Goal: Task Accomplishment & Management: Complete application form

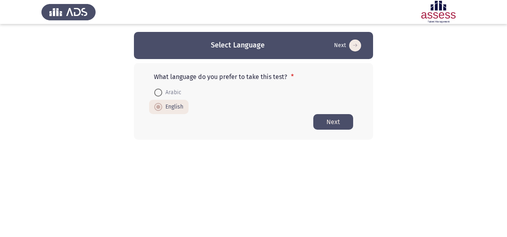
click at [100, 171] on html "Select Language Next What language do you prefer to take this test? * Arabic En…" at bounding box center [253, 85] width 507 height 171
click at [331, 125] on button "Next" at bounding box center [333, 122] width 40 height 16
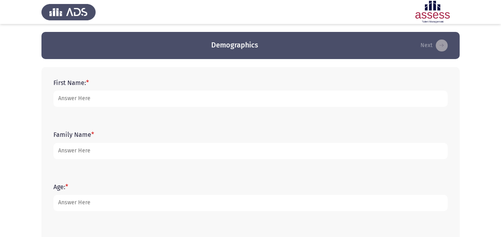
click at [170, 87] on form "First Name: *" at bounding box center [250, 93] width 394 height 28
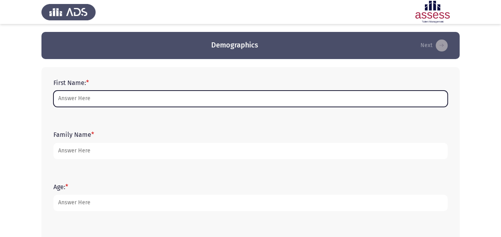
click at [172, 92] on input "First Name: *" at bounding box center [250, 98] width 394 height 16
type input "Fady"
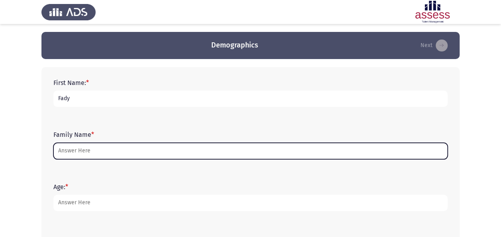
click at [110, 149] on input "Family Name *" at bounding box center [250, 151] width 394 height 16
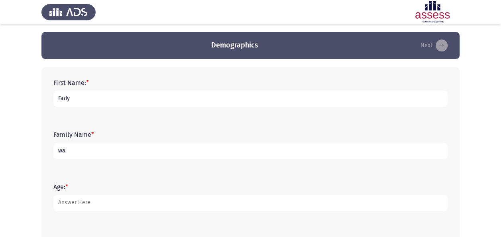
type input "w"
type input "Wahby"
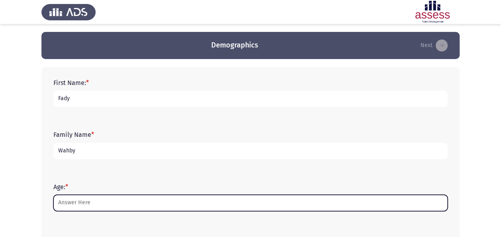
click at [120, 206] on input "Age: *" at bounding box center [250, 202] width 394 height 16
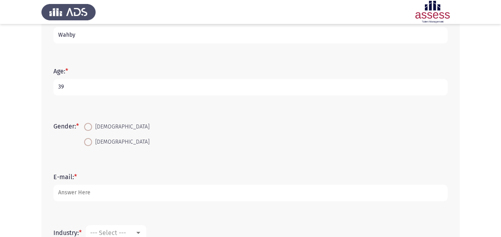
scroll to position [159, 0]
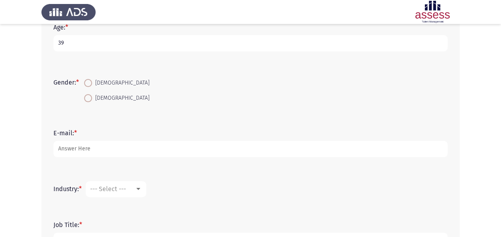
type input "39"
click at [94, 83] on span "[DEMOGRAPHIC_DATA]" at bounding box center [120, 83] width 57 height 10
click at [92, 83] on input "[DEMOGRAPHIC_DATA]" at bounding box center [88, 83] width 8 height 8
radio input "true"
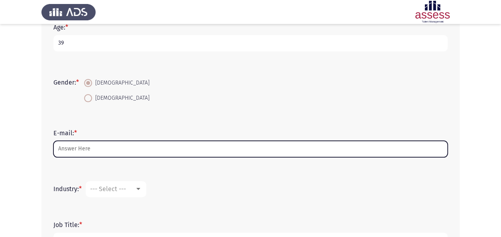
click at [105, 147] on input "E-mail: *" at bounding box center [250, 149] width 394 height 16
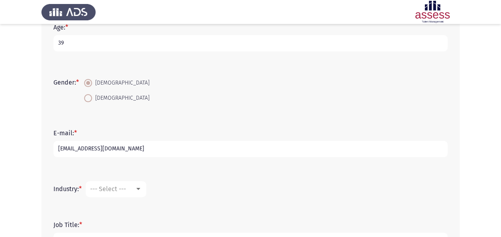
type input "[EMAIL_ADDRESS][DOMAIN_NAME]"
click at [122, 195] on mat-select "--- Select ---" at bounding box center [116, 189] width 61 height 16
click at [144, 192] on mat-select "--- Select ---" at bounding box center [116, 189] width 61 height 16
click at [142, 190] on div at bounding box center [138, 189] width 7 height 6
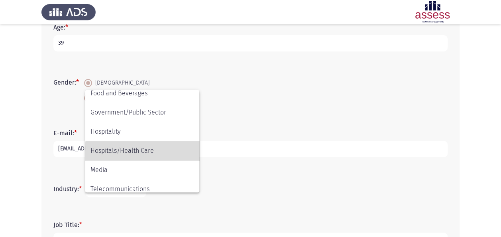
click at [150, 152] on span "Hospitals/Health Care" at bounding box center [142, 150] width 104 height 19
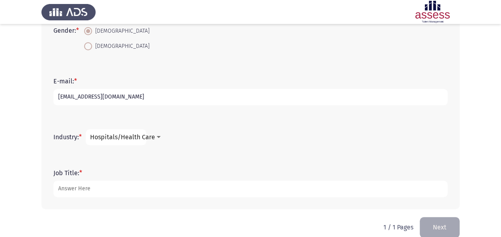
scroll to position [223, 0]
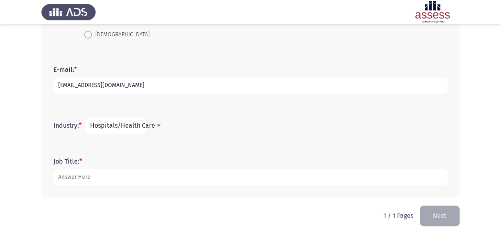
click at [150, 167] on form "Job Title: *" at bounding box center [250, 171] width 394 height 28
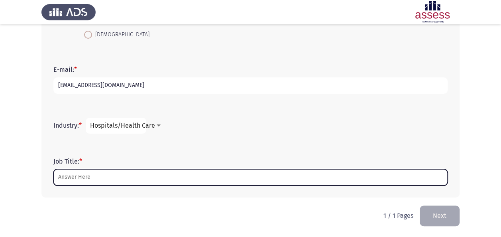
click at [150, 175] on input "Job Title: *" at bounding box center [250, 177] width 394 height 16
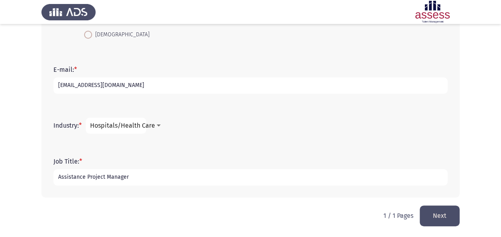
type input "Assistance Project Manager"
click at [443, 215] on button "Next" at bounding box center [439, 215] width 40 height 20
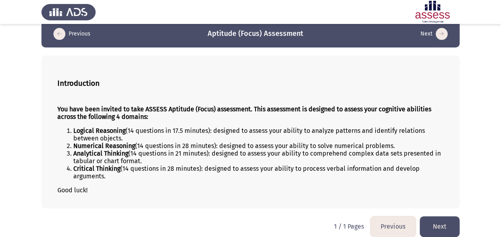
scroll to position [18, 0]
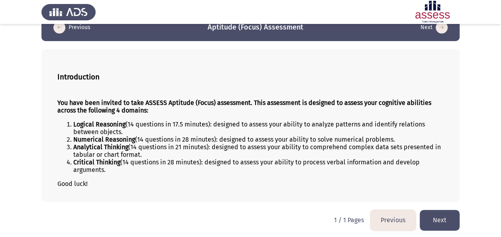
click at [445, 218] on button "Next" at bounding box center [439, 220] width 40 height 20
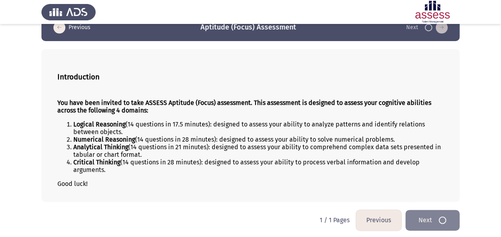
scroll to position [0, 0]
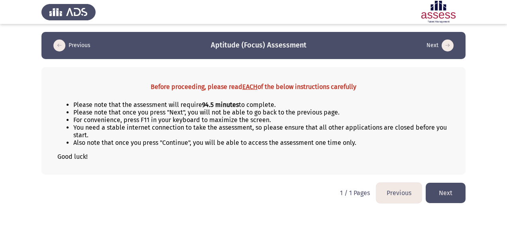
click at [443, 190] on button "Next" at bounding box center [445, 192] width 40 height 20
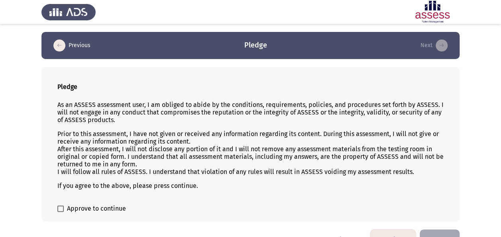
scroll to position [19, 0]
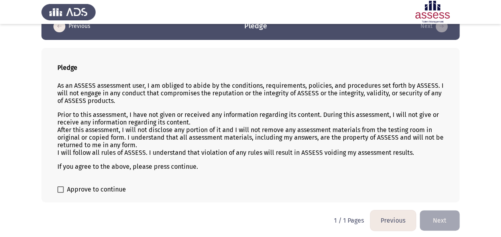
click at [65, 188] on label "Approve to continue" at bounding box center [91, 189] width 69 height 10
click at [61, 192] on input "Approve to continue" at bounding box center [60, 192] width 0 height 0
checkbox input "true"
click at [439, 218] on button "Next" at bounding box center [439, 220] width 40 height 20
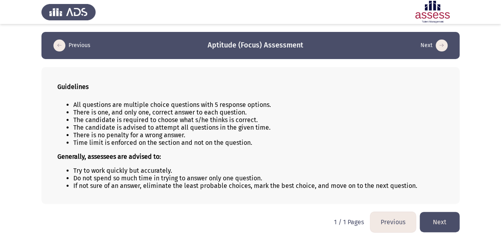
scroll to position [2, 0]
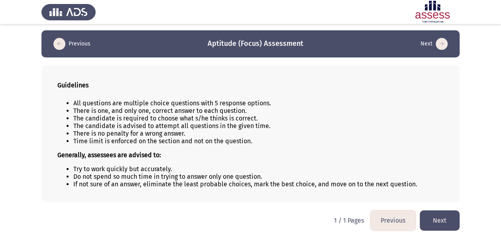
click at [445, 219] on button "Next" at bounding box center [439, 220] width 40 height 20
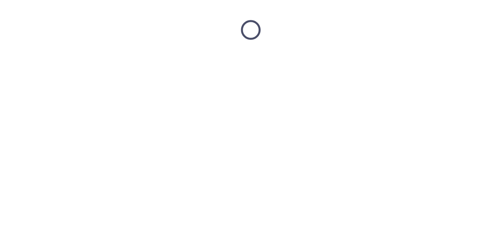
scroll to position [0, 0]
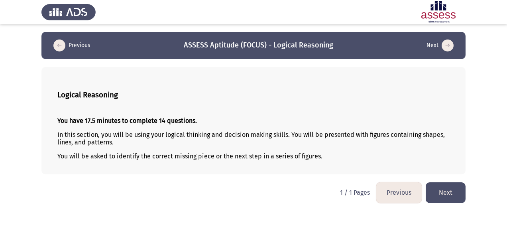
click at [443, 193] on button "Next" at bounding box center [445, 192] width 40 height 20
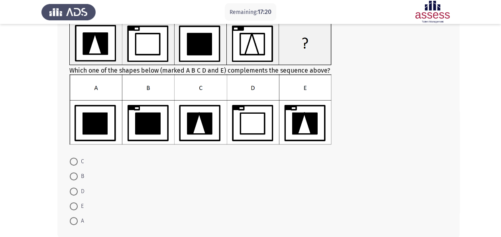
scroll to position [40, 0]
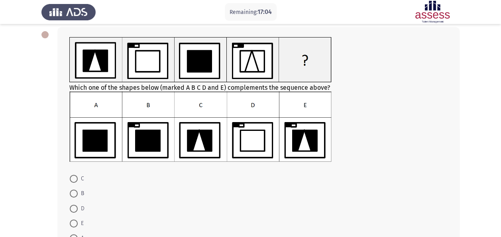
click at [200, 139] on img at bounding box center [200, 126] width 262 height 71
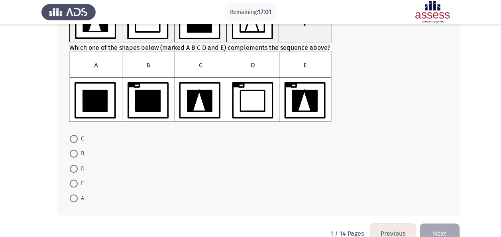
click at [73, 137] on span at bounding box center [74, 139] width 8 height 8
click at [73, 137] on input "C" at bounding box center [74, 139] width 8 height 8
radio input "true"
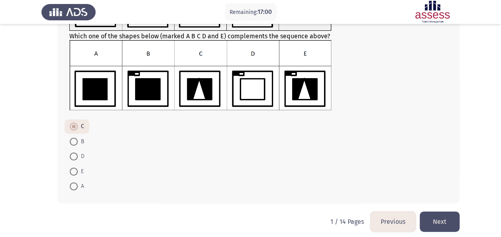
scroll to position [97, 0]
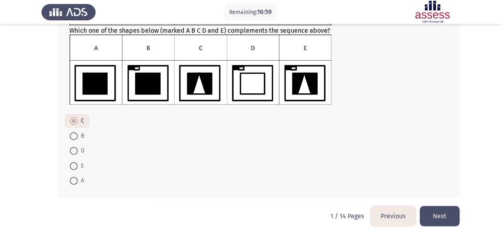
click at [434, 216] on button "Next" at bounding box center [439, 216] width 40 height 20
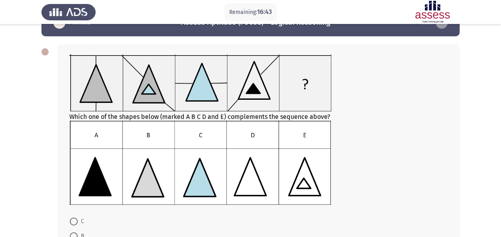
scroll to position [40, 0]
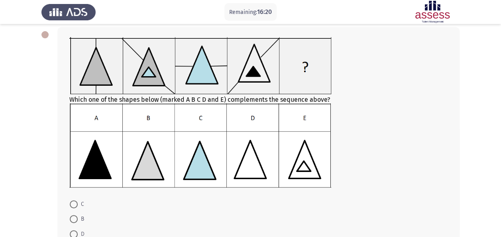
click at [304, 163] on img at bounding box center [200, 145] width 262 height 84
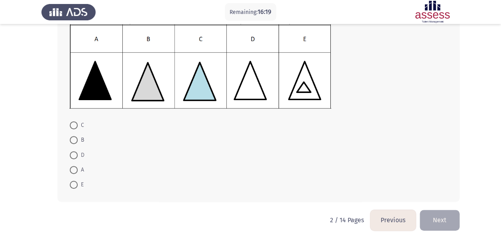
scroll to position [120, 0]
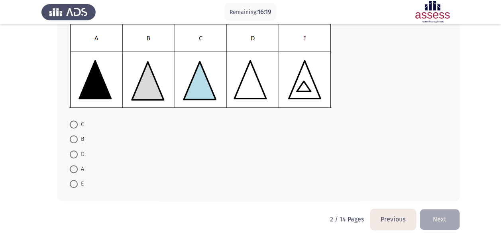
click at [75, 184] on span at bounding box center [74, 184] width 8 height 8
click at [75, 184] on input "E" at bounding box center [74, 184] width 8 height 8
radio input "true"
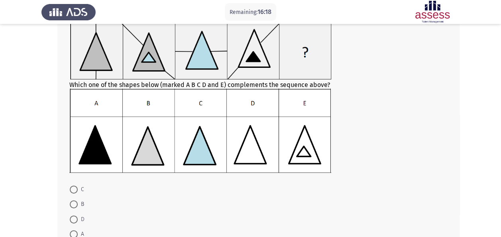
scroll to position [43, 0]
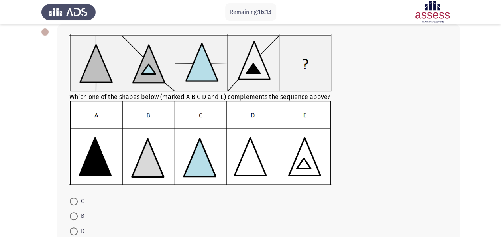
click at [99, 161] on img at bounding box center [200, 142] width 262 height 84
click at [76, 201] on span at bounding box center [74, 201] width 8 height 8
click at [76, 201] on input "C" at bounding box center [74, 201] width 8 height 8
radio input "true"
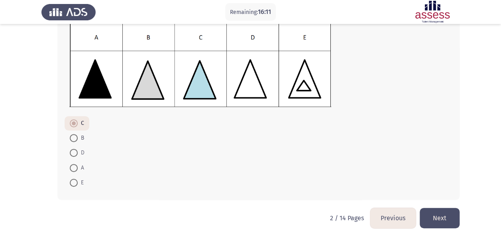
scroll to position [122, 0]
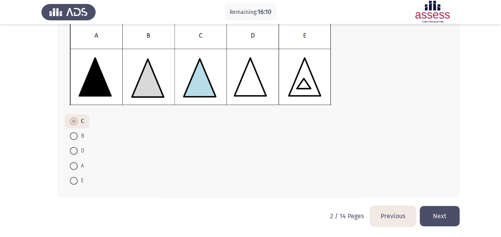
click at [74, 166] on span at bounding box center [74, 166] width 0 height 0
click at [74, 165] on input "A" at bounding box center [74, 166] width 8 height 8
radio input "true"
click at [437, 213] on button "Next" at bounding box center [439, 216] width 40 height 20
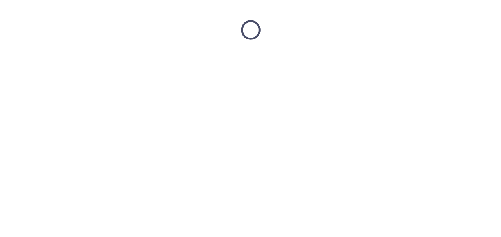
scroll to position [0, 0]
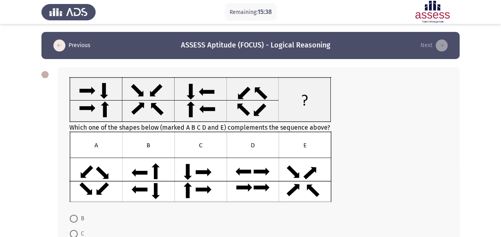
click at [75, 217] on span at bounding box center [74, 218] width 8 height 8
click at [75, 217] on input "B" at bounding box center [74, 218] width 8 height 8
radio input "true"
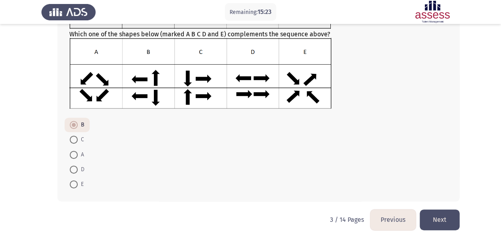
scroll to position [97, 0]
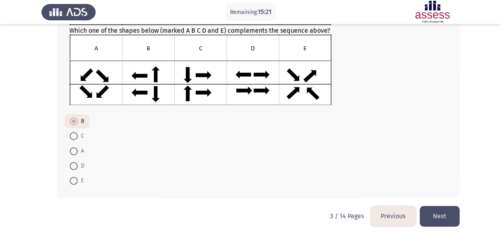
click at [449, 216] on button "Next" at bounding box center [439, 216] width 40 height 20
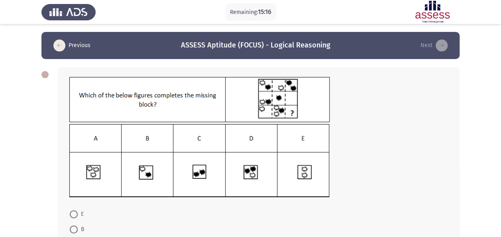
scroll to position [40, 0]
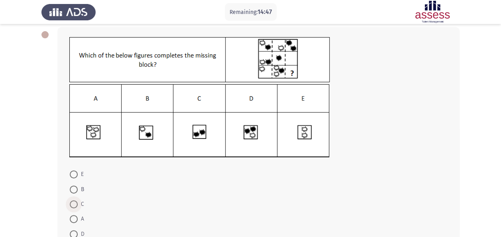
click at [76, 204] on span at bounding box center [74, 204] width 8 height 8
click at [76, 204] on input "C" at bounding box center [74, 204] width 8 height 8
radio input "true"
click at [76, 230] on span at bounding box center [74, 233] width 8 height 8
click at [76, 230] on input "D" at bounding box center [74, 233] width 8 height 8
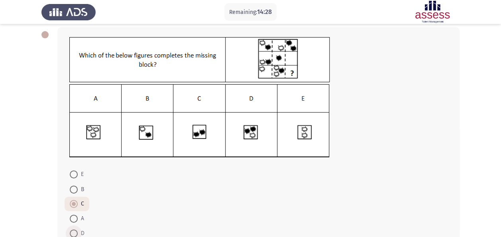
radio input "true"
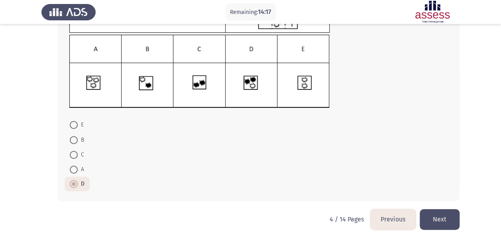
scroll to position [92, 0]
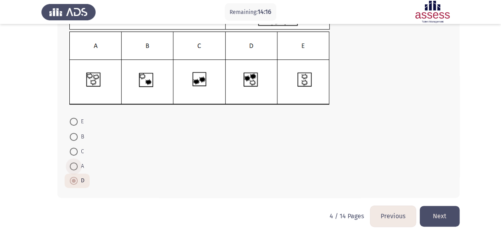
click at [74, 165] on span at bounding box center [74, 166] width 8 height 8
click at [74, 165] on input "A" at bounding box center [74, 166] width 8 height 8
radio input "true"
click at [444, 220] on button "Next" at bounding box center [439, 216] width 40 height 20
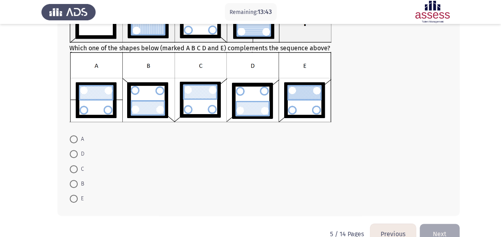
scroll to position [98, 0]
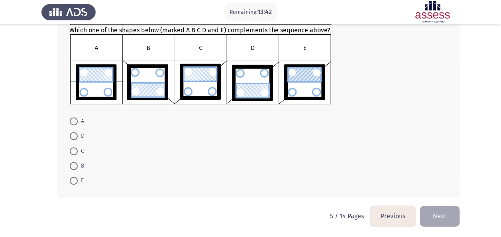
click at [72, 181] on span at bounding box center [74, 180] width 8 height 8
click at [72, 181] on input "E" at bounding box center [74, 180] width 8 height 8
radio input "true"
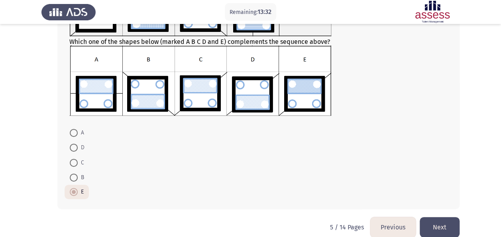
scroll to position [97, 0]
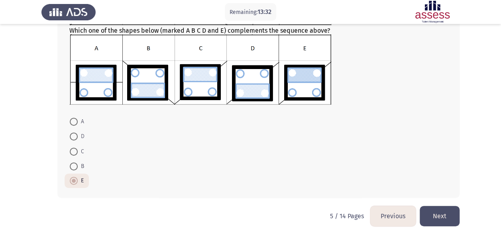
click at [439, 212] on button "Next" at bounding box center [439, 216] width 40 height 20
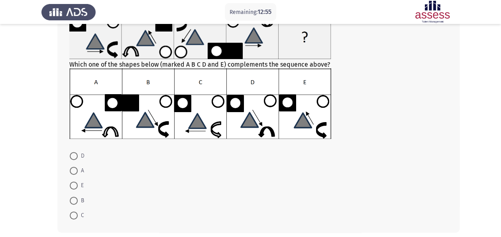
scroll to position [80, 0]
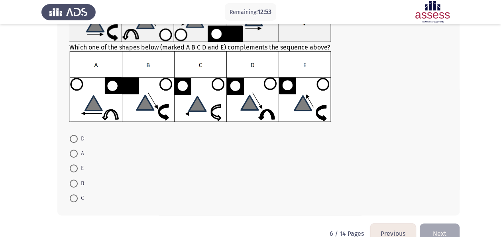
click at [74, 168] on span at bounding box center [74, 168] width 8 height 8
click at [74, 168] on input "E" at bounding box center [74, 168] width 8 height 8
radio input "true"
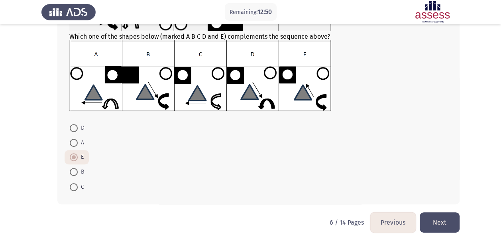
scroll to position [96, 0]
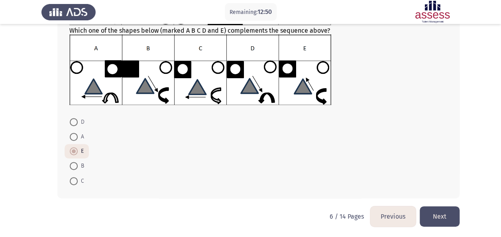
click at [442, 216] on button "Next" at bounding box center [439, 216] width 40 height 20
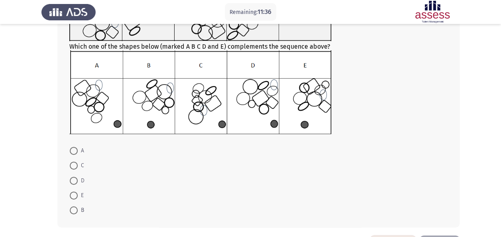
scroll to position [120, 0]
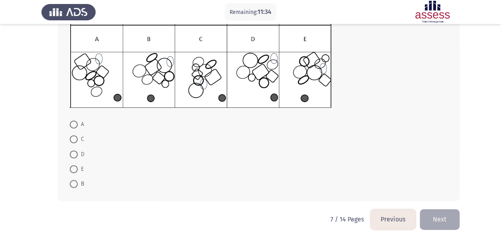
click at [73, 182] on span at bounding box center [74, 184] width 8 height 8
click at [73, 182] on input "B" at bounding box center [74, 184] width 8 height 8
radio input "true"
click at [440, 221] on button "Next" at bounding box center [439, 218] width 40 height 20
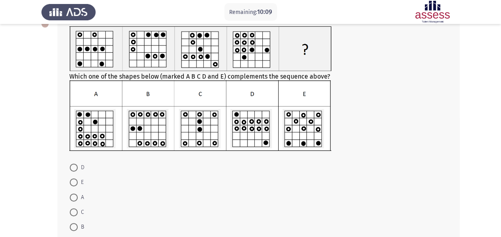
scroll to position [80, 0]
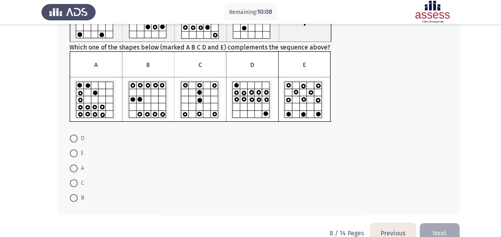
click at [73, 139] on span at bounding box center [74, 138] width 8 height 8
click at [73, 139] on input "D" at bounding box center [74, 138] width 8 height 8
radio input "true"
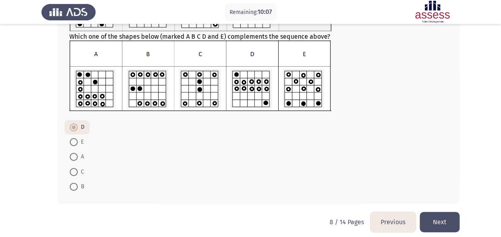
scroll to position [96, 0]
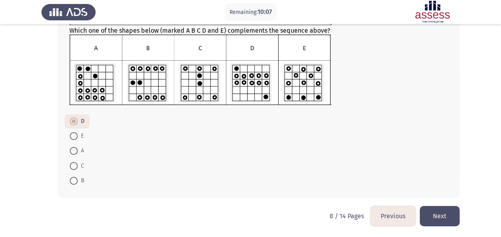
click at [446, 209] on button "Next" at bounding box center [439, 216] width 40 height 20
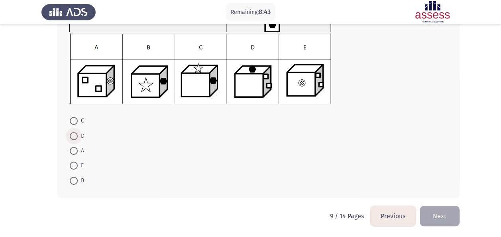
click at [73, 137] on span at bounding box center [74, 136] width 8 height 8
click at [73, 137] on input "D" at bounding box center [74, 136] width 8 height 8
radio input "true"
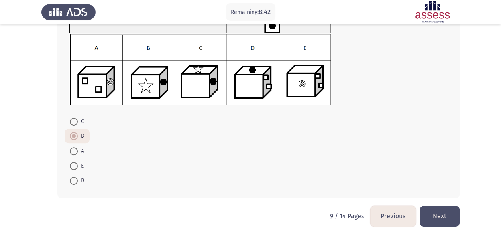
click at [443, 214] on button "Next" at bounding box center [439, 216] width 40 height 20
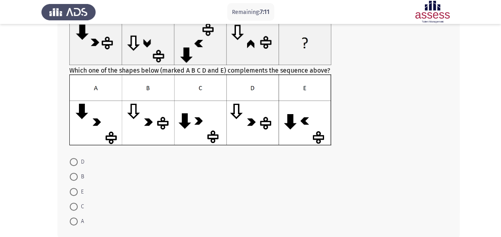
scroll to position [97, 0]
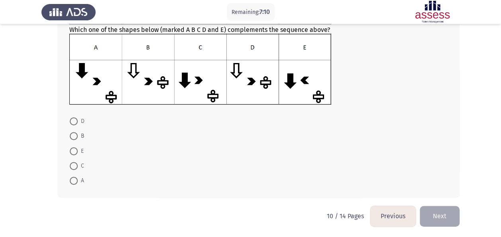
click at [77, 166] on span at bounding box center [74, 166] width 8 height 8
click at [77, 166] on input "C" at bounding box center [74, 166] width 8 height 8
radio input "true"
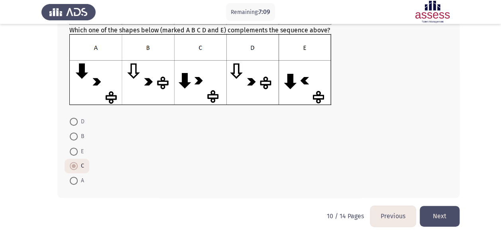
click at [452, 214] on button "Next" at bounding box center [439, 216] width 40 height 20
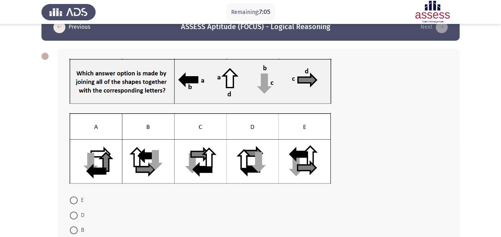
scroll to position [18, 0]
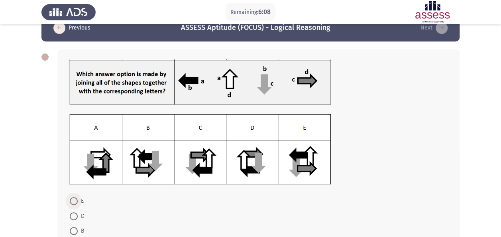
click at [75, 199] on span at bounding box center [74, 201] width 8 height 8
click at [75, 199] on input "E" at bounding box center [74, 201] width 8 height 8
radio input "true"
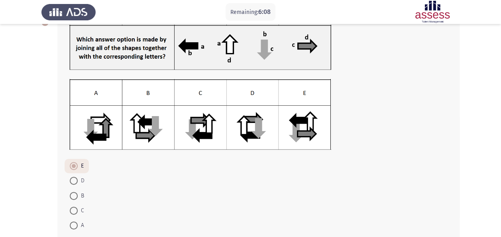
scroll to position [97, 0]
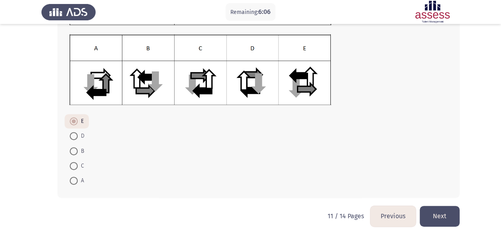
click at [443, 216] on button "Next" at bounding box center [439, 216] width 40 height 20
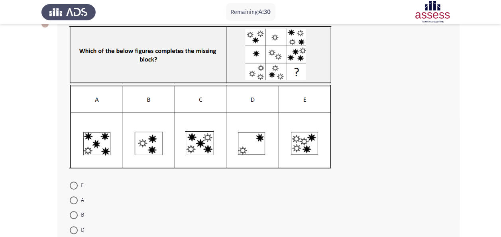
scroll to position [80, 0]
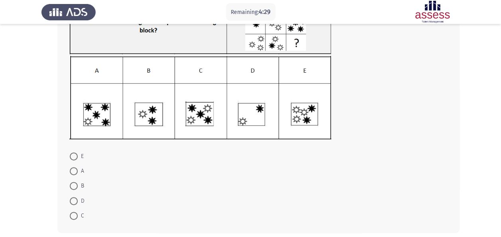
click at [74, 184] on span at bounding box center [74, 186] width 8 height 8
click at [74, 184] on input "B" at bounding box center [74, 186] width 8 height 8
radio input "true"
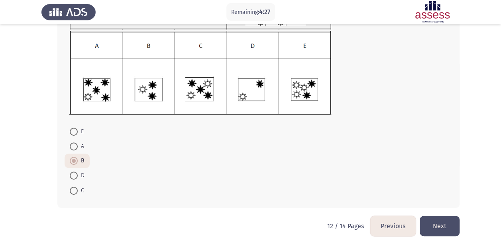
scroll to position [114, 0]
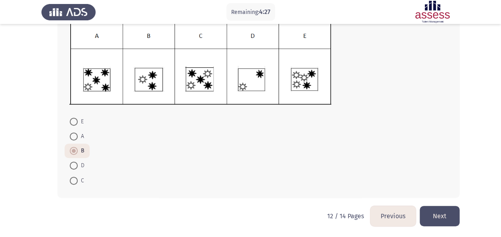
click at [439, 211] on button "Next" at bounding box center [439, 216] width 40 height 20
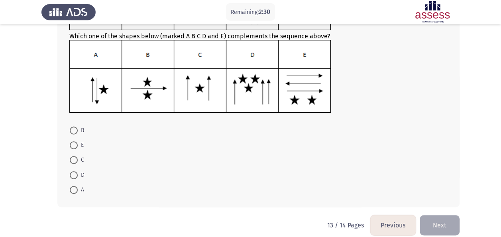
scroll to position [101, 0]
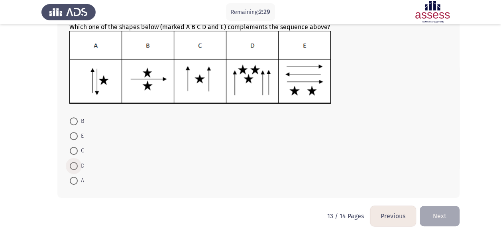
click at [74, 166] on span at bounding box center [74, 166] width 8 height 8
click at [74, 166] on input "D" at bounding box center [74, 166] width 8 height 8
radio input "true"
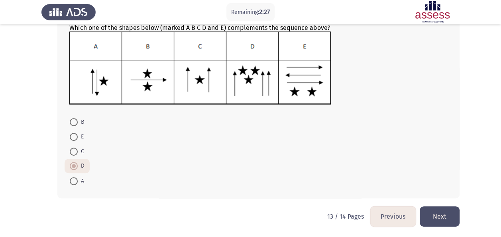
click at [446, 217] on button "Next" at bounding box center [439, 216] width 40 height 20
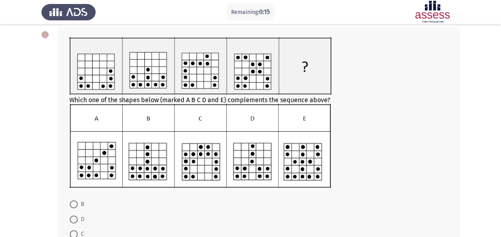
scroll to position [80, 0]
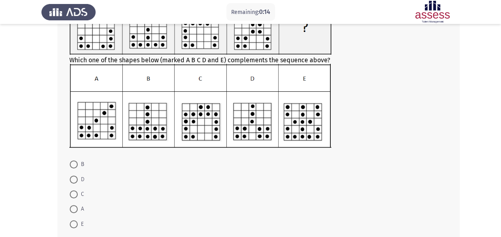
click at [74, 213] on label "A" at bounding box center [77, 209] width 14 height 10
click at [74, 213] on input "A" at bounding box center [74, 209] width 8 height 8
radio input "true"
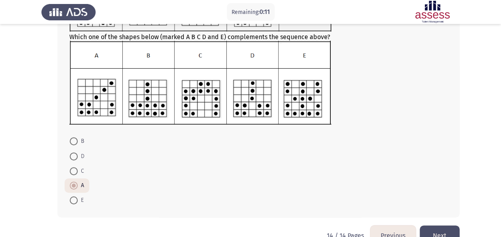
scroll to position [122, 0]
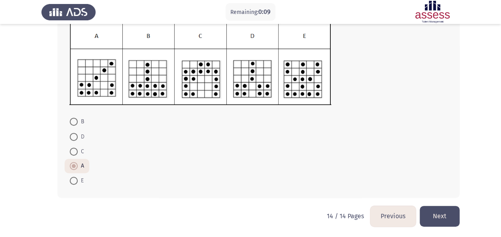
click at [451, 217] on button "Next" at bounding box center [439, 216] width 40 height 20
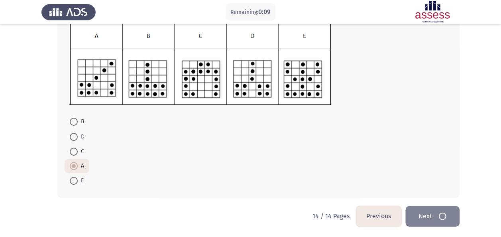
scroll to position [0, 0]
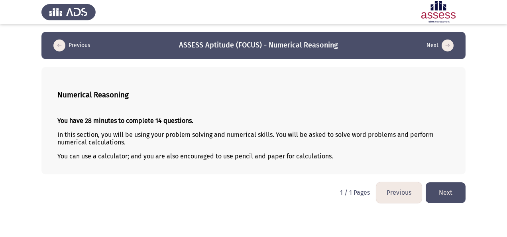
click at [445, 190] on button "Next" at bounding box center [445, 192] width 40 height 20
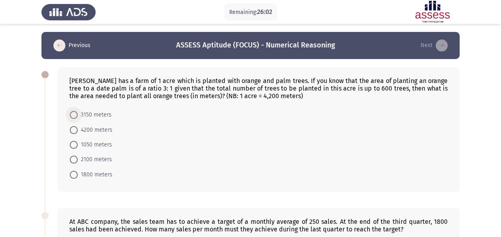
click at [74, 113] on span at bounding box center [74, 115] width 8 height 8
click at [74, 113] on input "3150 meters" at bounding box center [74, 115] width 8 height 8
radio input "true"
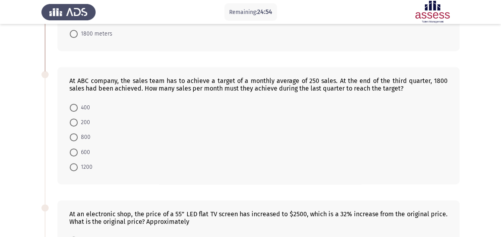
scroll to position [141, 0]
click at [74, 103] on span at bounding box center [74, 107] width 8 height 8
click at [74, 103] on input "400" at bounding box center [74, 107] width 8 height 8
radio input "true"
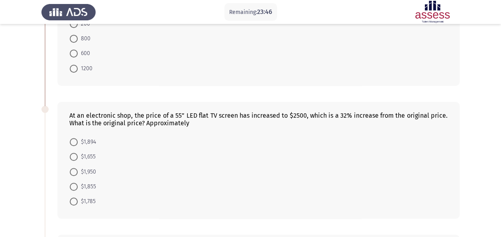
scroll to position [255, 0]
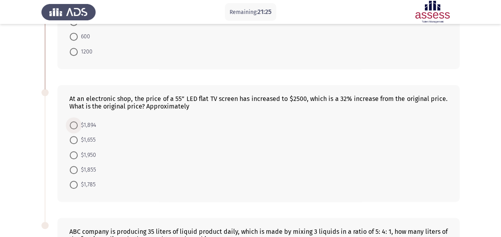
click at [71, 122] on span at bounding box center [74, 125] width 8 height 8
click at [71, 122] on input "$1,894" at bounding box center [74, 125] width 8 height 8
radio input "true"
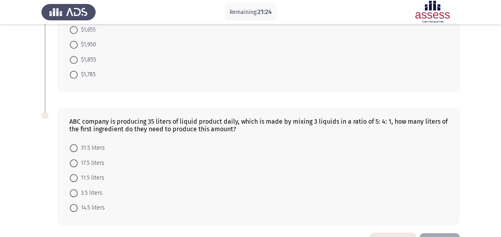
scroll to position [388, 0]
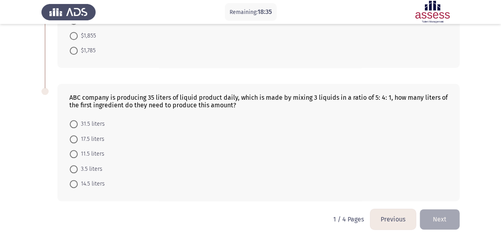
click at [76, 180] on span at bounding box center [74, 184] width 8 height 8
click at [76, 180] on input "14.5 liters" at bounding box center [74, 184] width 8 height 8
radio input "true"
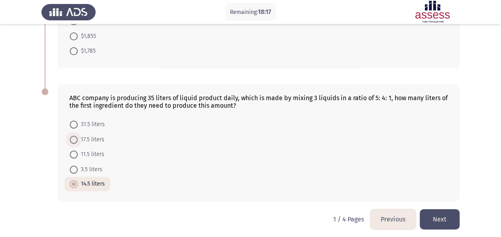
click at [76, 135] on span at bounding box center [74, 139] width 8 height 8
click at [76, 135] on input "17.5 liters" at bounding box center [74, 139] width 8 height 8
radio input "true"
click at [445, 209] on button "Next" at bounding box center [439, 219] width 40 height 20
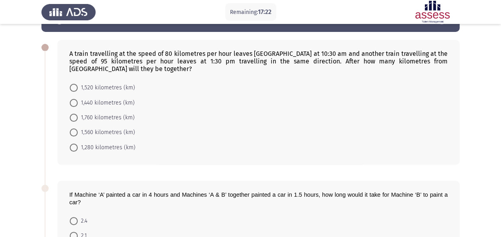
scroll to position [0, 0]
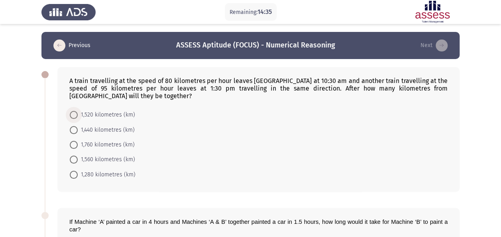
click at [74, 115] on span at bounding box center [74, 115] width 8 height 8
click at [74, 115] on input "1,520 kilometres (km)" at bounding box center [74, 115] width 8 height 8
radio input "true"
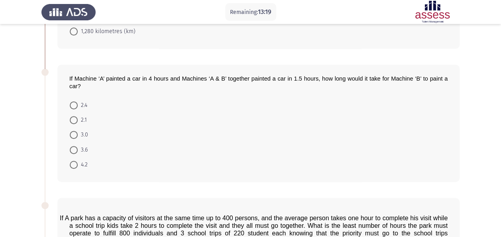
scroll to position [155, 0]
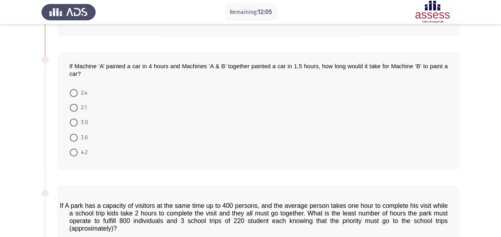
click at [75, 94] on span at bounding box center [74, 93] width 8 height 8
click at [75, 94] on input "2.4" at bounding box center [74, 93] width 8 height 8
radio input "true"
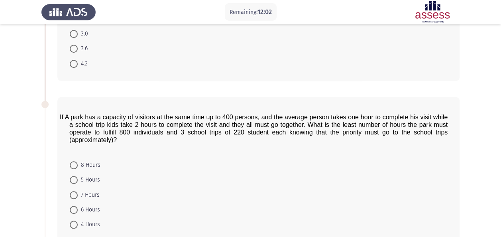
scroll to position [282, 0]
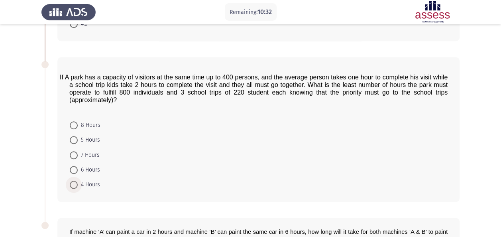
click at [74, 182] on span at bounding box center [74, 184] width 8 height 8
click at [74, 182] on input "4 Hours" at bounding box center [74, 184] width 8 height 8
radio input "true"
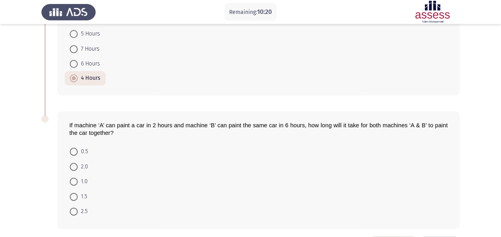
scroll to position [399, 0]
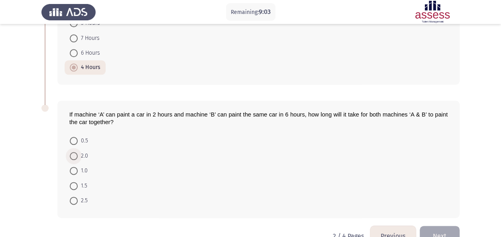
click at [75, 154] on span at bounding box center [74, 156] width 8 height 8
click at [75, 154] on input "2.0" at bounding box center [74, 156] width 8 height 8
radio input "true"
click at [434, 229] on button "Next" at bounding box center [439, 235] width 40 height 20
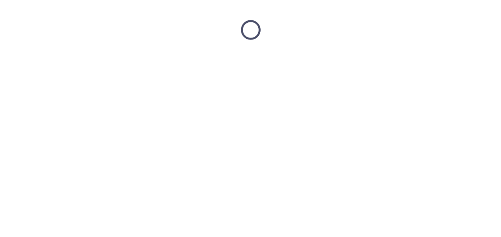
scroll to position [0, 0]
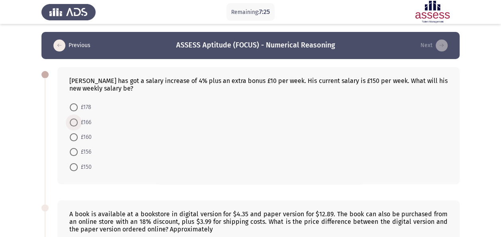
click at [70, 121] on span at bounding box center [74, 122] width 8 height 8
click at [70, 121] on input "£166" at bounding box center [74, 122] width 8 height 8
radio input "true"
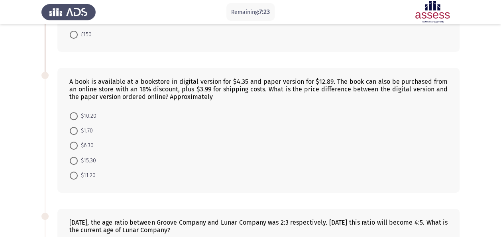
scroll to position [131, 0]
click at [74, 143] on span at bounding box center [74, 145] width 8 height 8
click at [74, 143] on input "$6.30" at bounding box center [74, 145] width 8 height 8
radio input "true"
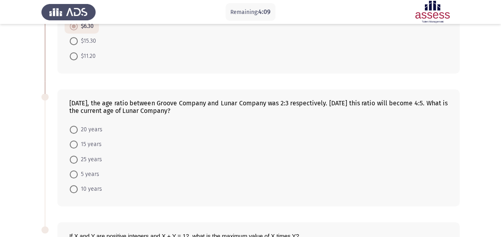
scroll to position [260, 0]
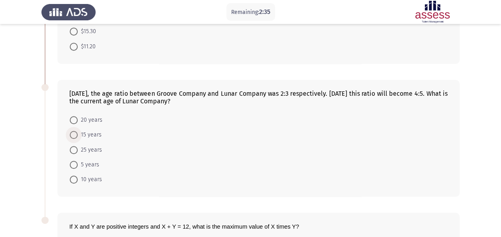
click at [74, 134] on span at bounding box center [74, 135] width 8 height 8
click at [74, 134] on input "15 years" at bounding box center [74, 135] width 8 height 8
radio input "true"
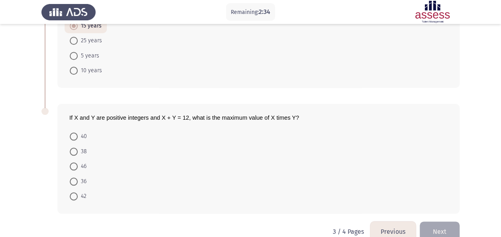
scroll to position [372, 0]
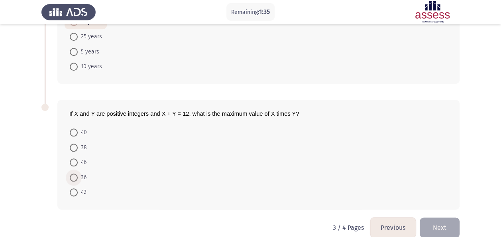
click at [76, 175] on span at bounding box center [74, 177] width 8 height 8
click at [76, 175] on input "36" at bounding box center [74, 177] width 8 height 8
radio input "true"
click at [444, 219] on button "Next" at bounding box center [439, 227] width 40 height 20
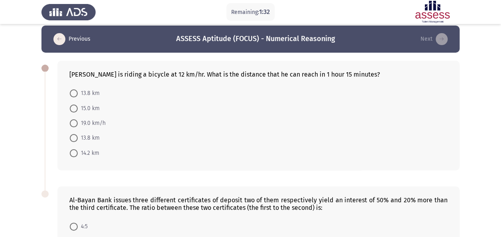
scroll to position [7, 0]
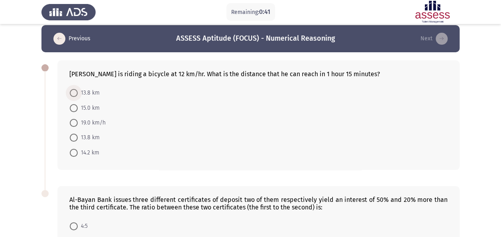
click at [78, 97] on span "13.8 km" at bounding box center [89, 93] width 22 height 10
click at [78, 97] on input "13.8 km" at bounding box center [74, 93] width 8 height 8
radio input "true"
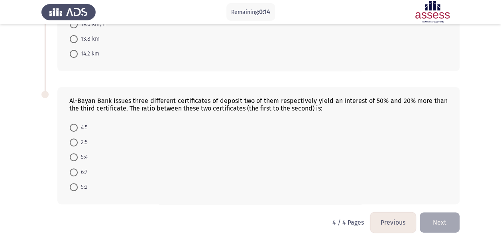
scroll to position [110, 0]
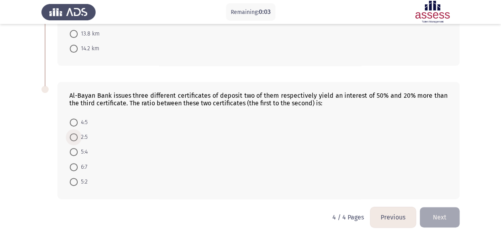
click at [74, 137] on span at bounding box center [74, 137] width 8 height 8
click at [74, 137] on input "2:5" at bounding box center [74, 137] width 8 height 8
radio input "true"
click at [443, 218] on button "Next" at bounding box center [439, 216] width 40 height 20
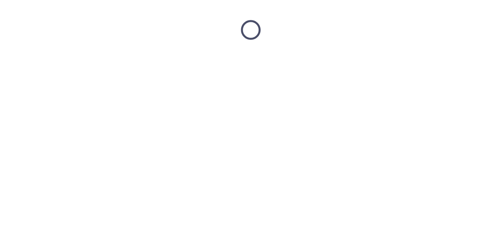
scroll to position [0, 0]
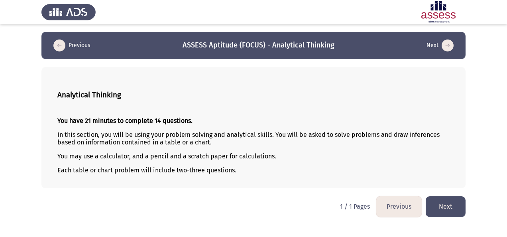
click at [450, 207] on button "Next" at bounding box center [445, 206] width 40 height 20
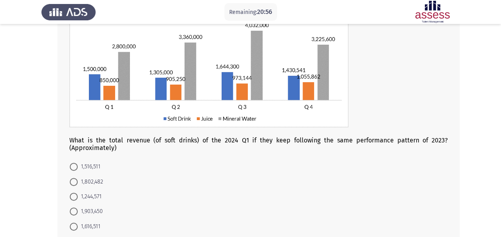
scroll to position [76, 0]
click at [76, 178] on span at bounding box center [74, 181] width 8 height 8
click at [76, 178] on input "1,802,482" at bounding box center [74, 181] width 8 height 8
radio input "true"
click at [76, 222] on span at bounding box center [74, 225] width 8 height 8
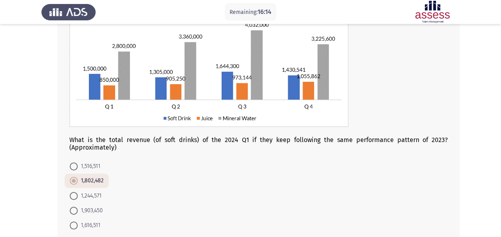
click at [76, 222] on input "1,616,511" at bounding box center [74, 225] width 8 height 8
radio input "true"
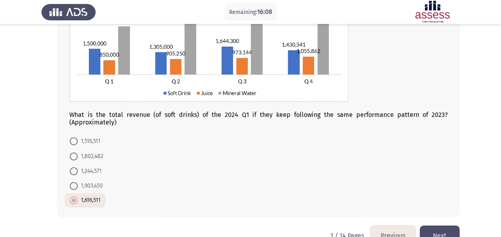
scroll to position [120, 0]
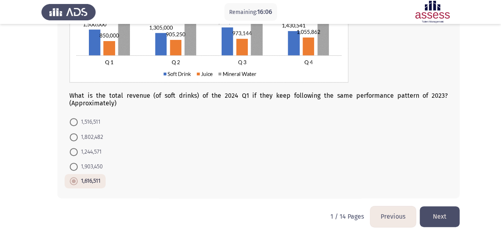
click at [449, 215] on button "Next" at bounding box center [439, 216] width 40 height 20
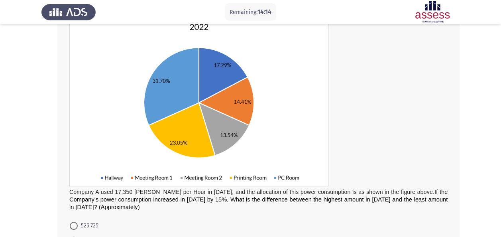
scroll to position [174, 0]
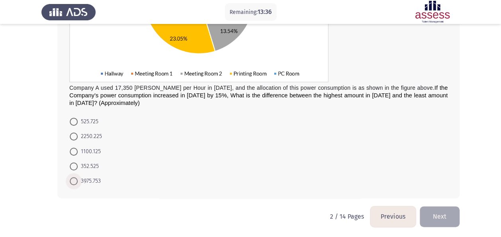
click at [73, 182] on span at bounding box center [74, 181] width 8 height 8
click at [73, 182] on input "3975.753" at bounding box center [74, 181] width 8 height 8
radio input "true"
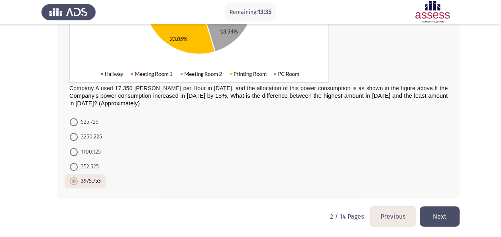
click at [441, 218] on button "Next" at bounding box center [439, 216] width 40 height 20
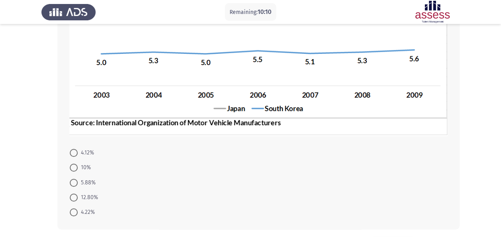
scroll to position [194, 0]
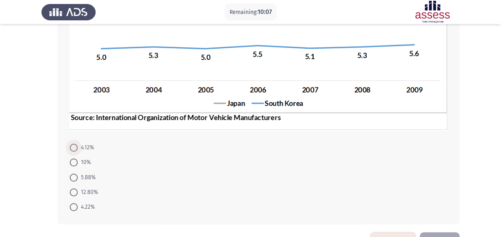
click at [76, 147] on span at bounding box center [74, 147] width 8 height 8
click at [76, 147] on input "4.12%" at bounding box center [74, 147] width 8 height 8
radio input "true"
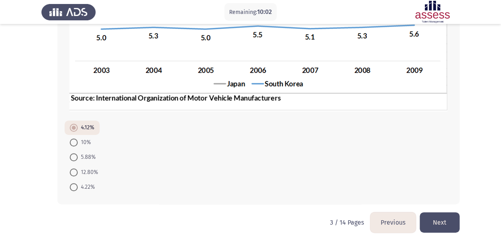
scroll to position [214, 0]
click at [441, 218] on button "Next" at bounding box center [439, 222] width 40 height 20
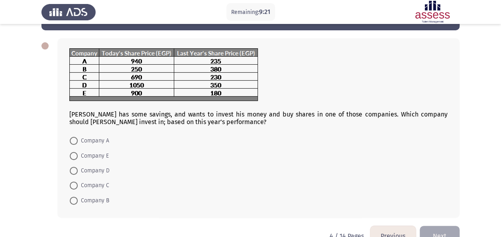
scroll to position [28, 0]
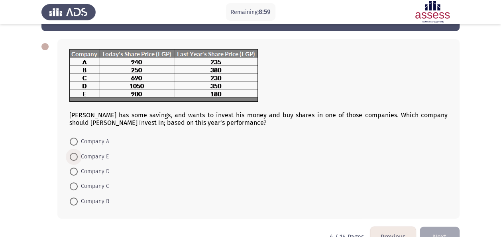
click at [76, 157] on span at bounding box center [74, 157] width 8 height 8
click at [76, 157] on input "Company E" at bounding box center [74, 157] width 8 height 8
radio input "true"
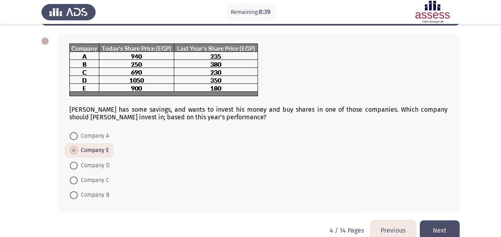
scroll to position [35, 0]
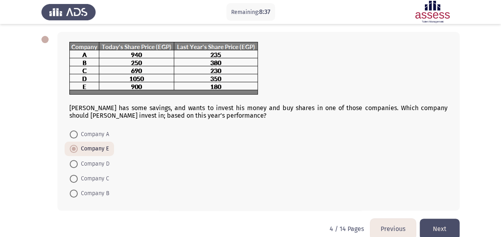
click at [444, 224] on button "Next" at bounding box center [439, 228] width 40 height 20
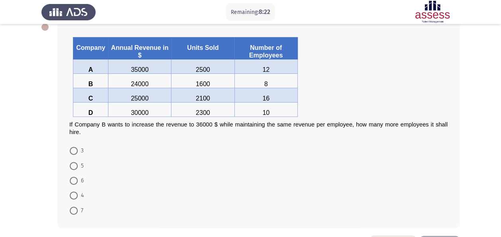
scroll to position [48, 0]
click at [74, 191] on span at bounding box center [74, 195] width 8 height 8
click at [74, 191] on input "4" at bounding box center [74, 195] width 8 height 8
radio input "true"
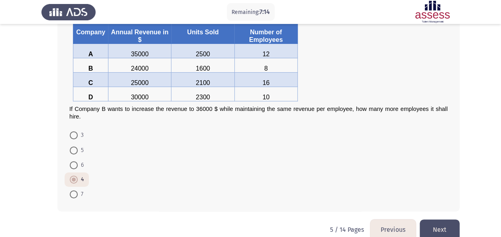
scroll to position [75, 0]
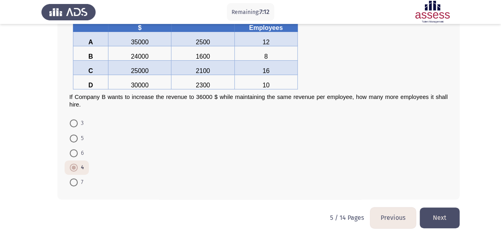
click at [452, 207] on button "Next" at bounding box center [439, 217] width 40 height 20
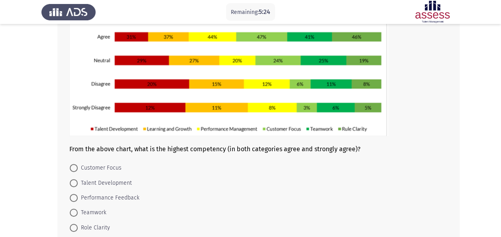
scroll to position [111, 0]
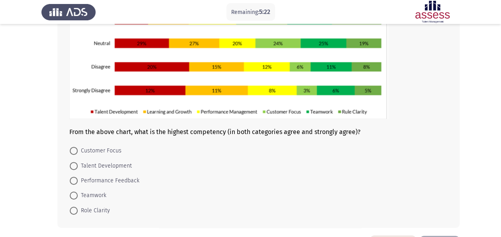
click at [79, 212] on span "Role Clarity" at bounding box center [94, 211] width 32 height 10
click at [78, 212] on input "Role Clarity" at bounding box center [74, 210] width 8 height 8
radio input "true"
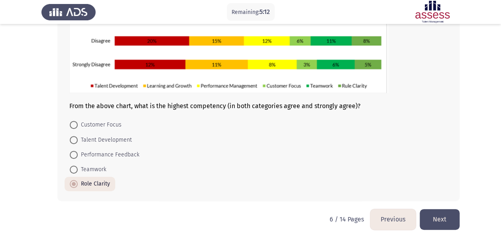
scroll to position [140, 0]
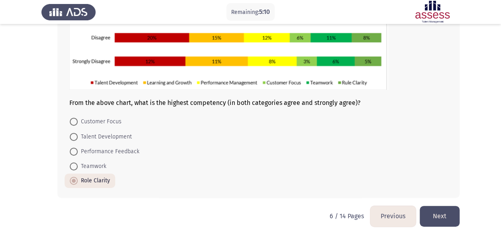
click at [435, 210] on button "Next" at bounding box center [439, 216] width 40 height 20
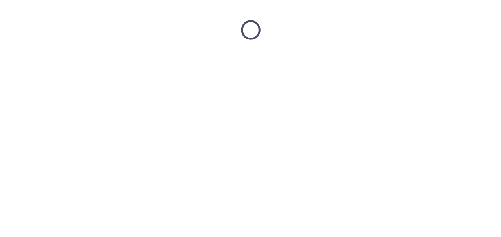
scroll to position [0, 0]
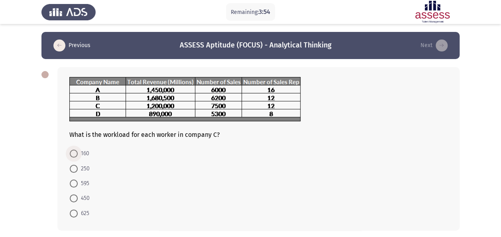
click at [77, 151] on span at bounding box center [74, 153] width 8 height 8
click at [77, 151] on input "160" at bounding box center [74, 153] width 8 height 8
radio input "true"
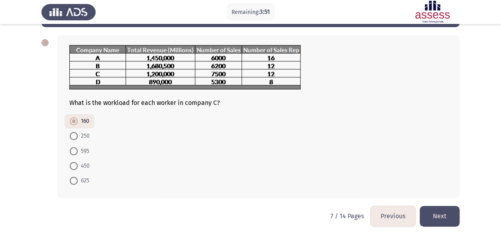
click at [449, 222] on button "Next" at bounding box center [439, 216] width 40 height 20
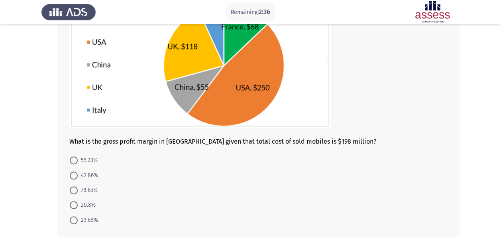
scroll to position [90, 0]
click at [72, 188] on span at bounding box center [74, 190] width 8 height 8
click at [72, 188] on input "78.65%" at bounding box center [74, 190] width 8 height 8
radio input "true"
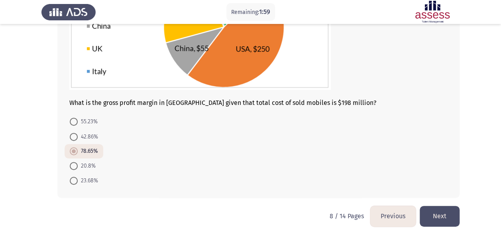
click at [442, 216] on button "Next" at bounding box center [439, 216] width 40 height 20
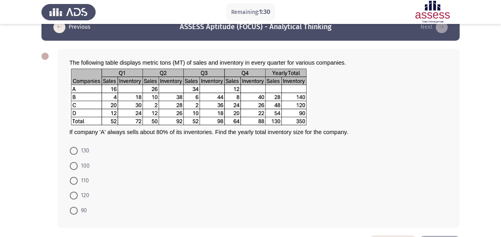
scroll to position [29, 0]
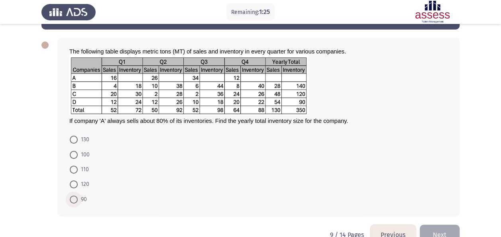
click at [76, 196] on span at bounding box center [74, 199] width 8 height 8
click at [76, 196] on input "90" at bounding box center [74, 199] width 8 height 8
radio input "true"
click at [439, 230] on button "Next" at bounding box center [439, 233] width 40 height 20
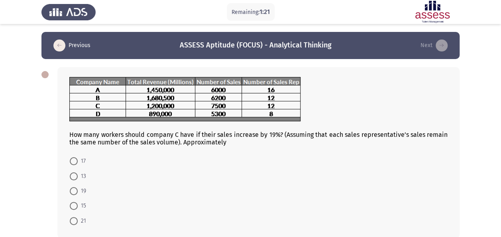
scroll to position [12, 0]
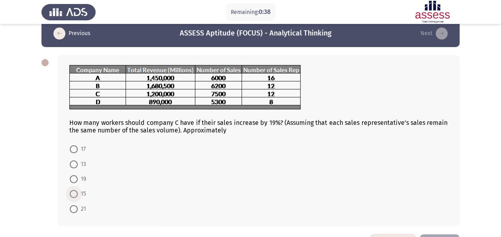
click at [73, 190] on span at bounding box center [74, 194] width 8 height 8
click at [73, 190] on input "15" at bounding box center [74, 194] width 8 height 8
radio input "true"
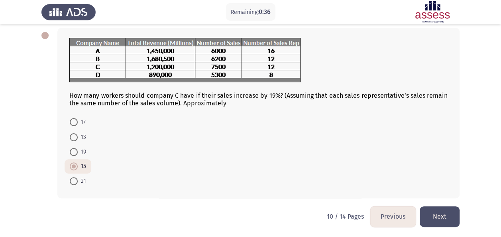
click at [436, 218] on button "Next" at bounding box center [439, 216] width 40 height 20
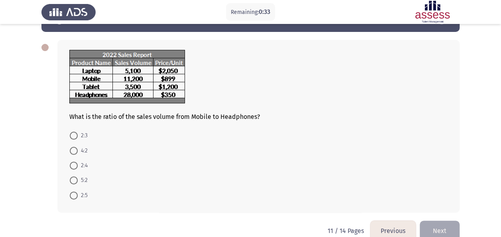
scroll to position [31, 0]
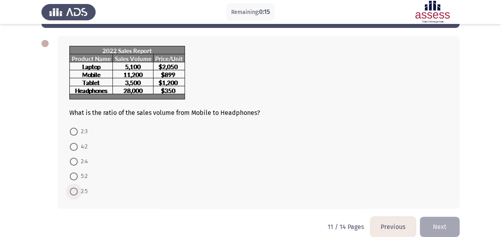
click at [77, 188] on span at bounding box center [74, 191] width 8 height 8
click at [77, 188] on input "2:5" at bounding box center [74, 191] width 8 height 8
radio input "true"
click at [71, 177] on span at bounding box center [74, 176] width 8 height 8
click at [71, 177] on input "5:2" at bounding box center [74, 176] width 8 height 8
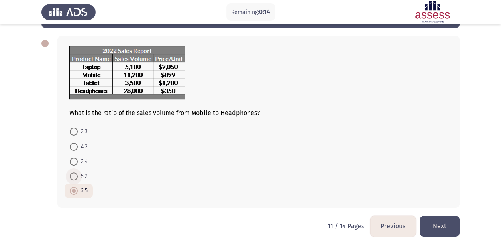
radio input "true"
click at [75, 191] on span at bounding box center [74, 190] width 8 height 8
click at [75, 191] on input "2:5" at bounding box center [74, 190] width 8 height 8
radio input "true"
click at [439, 229] on button "Next" at bounding box center [439, 226] width 40 height 20
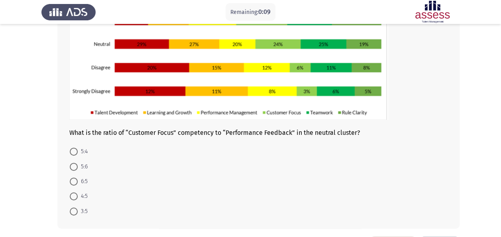
scroll to position [115, 0]
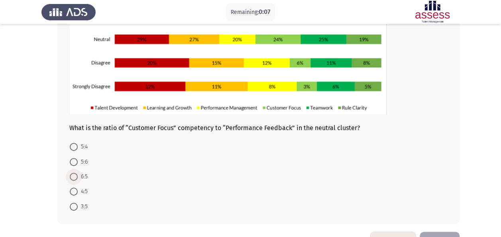
click at [73, 176] on span at bounding box center [74, 176] width 8 height 8
click at [73, 176] on input "6:5" at bounding box center [74, 176] width 8 height 8
radio input "true"
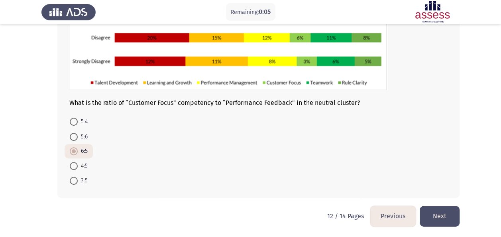
click at [445, 214] on button "Next" at bounding box center [439, 216] width 40 height 20
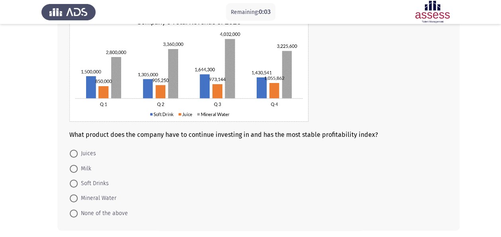
scroll to position [64, 0]
click at [73, 181] on span at bounding box center [74, 183] width 8 height 8
click at [73, 181] on input "Soft Drinks" at bounding box center [74, 183] width 8 height 8
radio input "true"
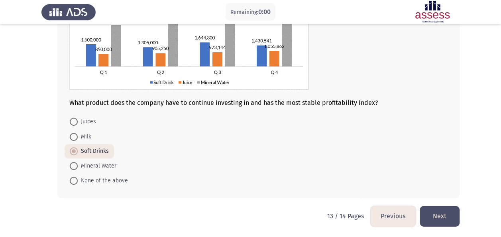
scroll to position [0, 0]
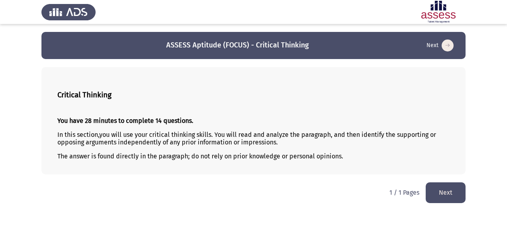
click at [446, 190] on button "Next" at bounding box center [445, 192] width 40 height 20
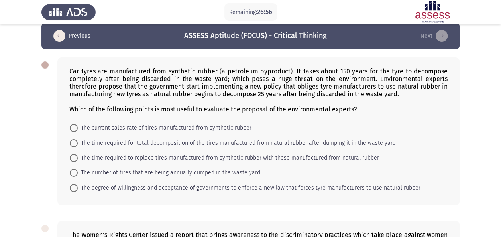
scroll to position [10, 0]
click at [114, 139] on span "The time required for total decomposition of the tires manufactured from natura…" at bounding box center [237, 143] width 318 height 10
click at [78, 139] on input "The time required for total decomposition of the tires manufactured from natura…" at bounding box center [74, 143] width 8 height 8
radio input "true"
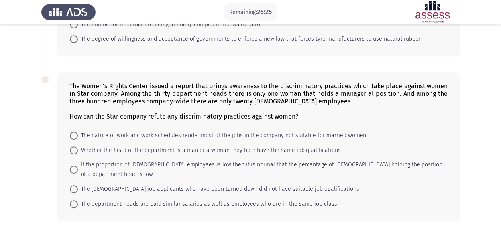
scroll to position [158, 0]
click at [75, 165] on span at bounding box center [74, 169] width 8 height 8
click at [75, 165] on input "If the proportion of [DEMOGRAPHIC_DATA] employees is low then it is normal that…" at bounding box center [74, 169] width 8 height 8
radio input "true"
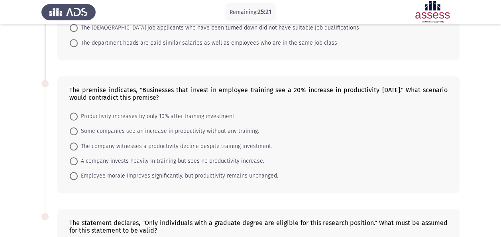
scroll to position [319, 0]
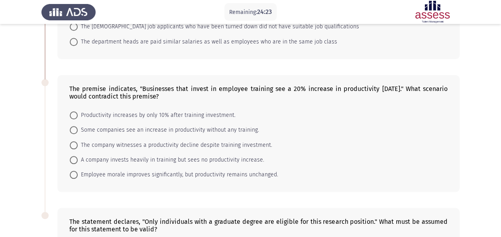
click at [77, 156] on span at bounding box center [74, 160] width 8 height 8
click at [77, 156] on input "A company invests heavily in training but sees no productivity increase." at bounding box center [74, 160] width 8 height 8
radio input "true"
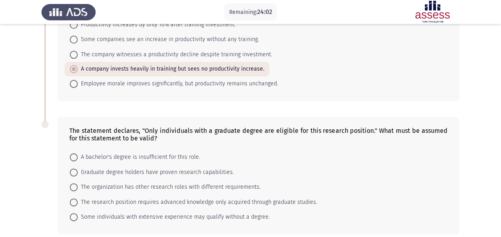
scroll to position [433, 0]
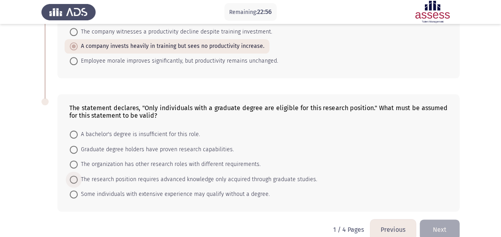
click at [72, 175] on span at bounding box center [74, 179] width 8 height 8
click at [72, 175] on input "The research position requires advanced knowledge only acquired through graduat…" at bounding box center [74, 179] width 8 height 8
radio input "true"
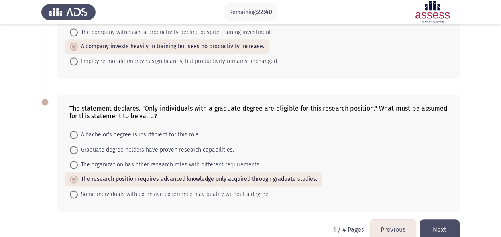
click at [449, 219] on button "Next" at bounding box center [439, 229] width 40 height 20
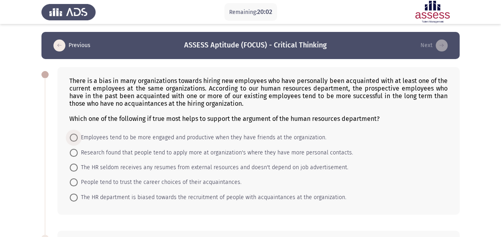
click at [73, 134] on span at bounding box center [74, 137] width 8 height 8
click at [73, 134] on input "Employees tend to be more engaged and productive when they have friends at the …" at bounding box center [74, 137] width 8 height 8
radio input "true"
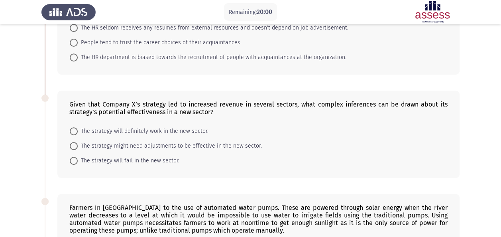
scroll to position [139, 0]
click at [75, 129] on span at bounding box center [74, 131] width 8 height 8
click at [75, 129] on input "The strategy will definitely work in the new sector." at bounding box center [74, 131] width 8 height 8
radio input "true"
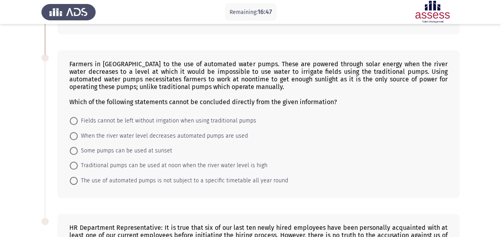
scroll to position [283, 0]
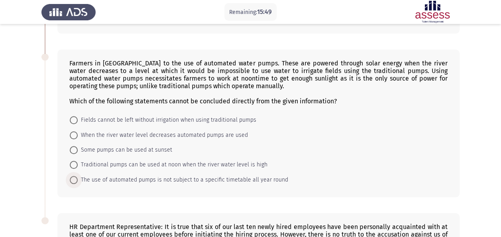
click at [72, 177] on span at bounding box center [74, 180] width 8 height 8
click at [72, 177] on input "The use of automated pumps is not subject to a specific timetable all year round" at bounding box center [74, 180] width 8 height 8
radio input "true"
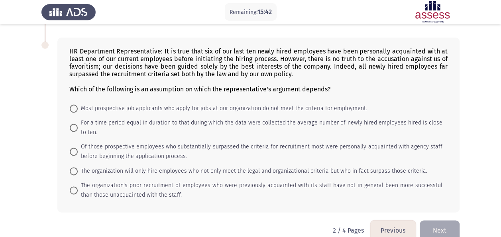
scroll to position [461, 0]
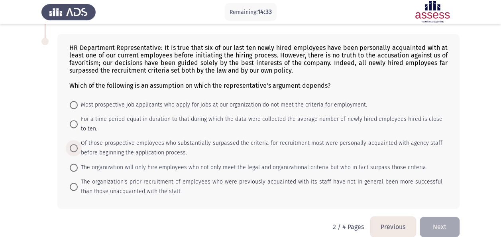
click at [70, 144] on span at bounding box center [74, 148] width 8 height 8
click at [70, 144] on input "Of those prospective employees who substantially surpassed the criteria for rec…" at bounding box center [74, 148] width 8 height 8
radio input "true"
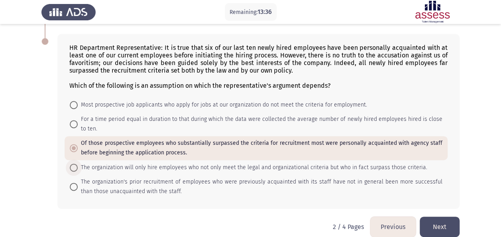
click at [73, 163] on span at bounding box center [74, 167] width 8 height 8
click at [73, 163] on input "The organization will only hire employees who not only meet the legal and organ…" at bounding box center [74, 167] width 8 height 8
radio input "true"
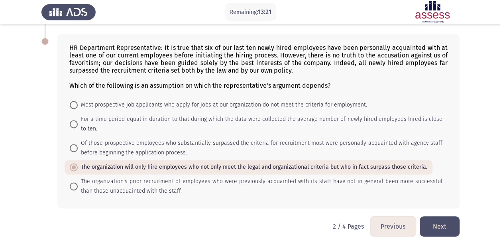
click at [439, 221] on button "Next" at bounding box center [439, 226] width 40 height 20
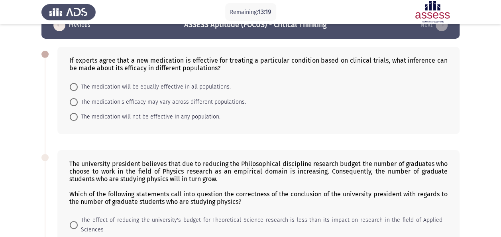
scroll to position [20, 0]
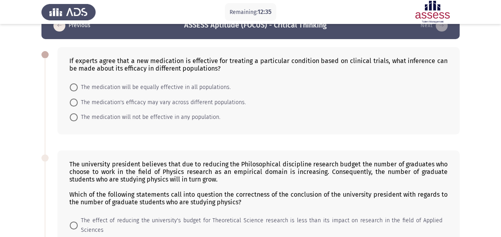
click at [73, 103] on span at bounding box center [74, 102] width 8 height 8
click at [73, 103] on input "The medication's efficacy may vary across different populations." at bounding box center [74, 102] width 8 height 8
radio input "true"
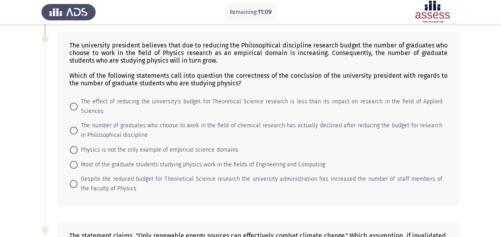
scroll to position [137, 0]
click at [75, 103] on span at bounding box center [74, 107] width 8 height 8
click at [75, 103] on input "The effect of reducing the university's budget for Theoretical Science research…" at bounding box center [74, 107] width 8 height 8
radio input "true"
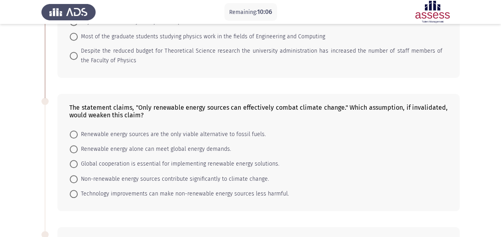
scroll to position [268, 0]
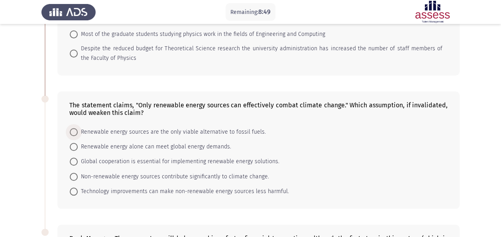
click at [74, 129] on span at bounding box center [74, 132] width 8 height 8
click at [74, 129] on input "Renewable energy sources are the only viable alternative to fossil fuels." at bounding box center [74, 132] width 8 height 8
radio input "true"
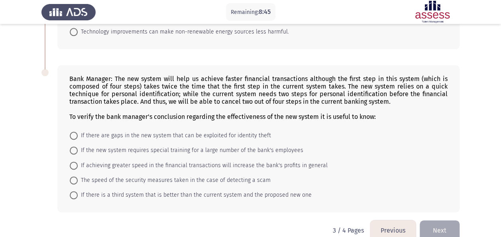
scroll to position [428, 0]
click at [75, 161] on span at bounding box center [74, 165] width 8 height 8
click at [75, 161] on input "If achieving greater speed in the financial transactions will increase the bank…" at bounding box center [74, 165] width 8 height 8
radio input "true"
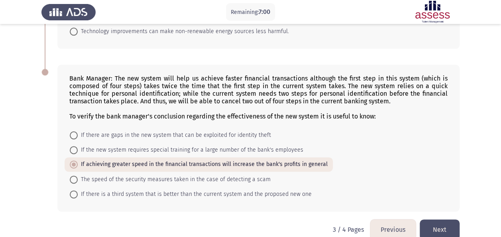
click at [437, 226] on button "Next" at bounding box center [439, 229] width 40 height 20
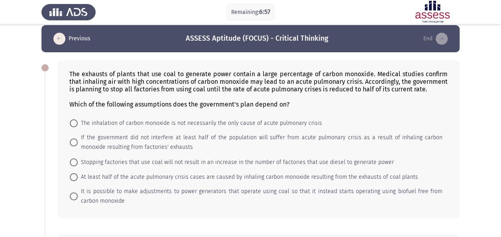
scroll to position [7, 0]
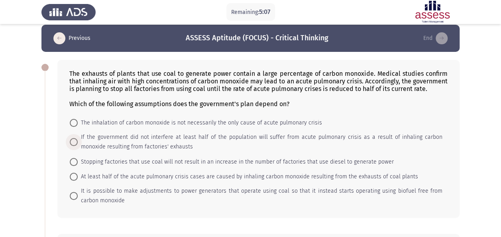
click at [76, 139] on span at bounding box center [74, 142] width 8 height 8
click at [76, 139] on input "If the government did not interfere at least half of the population will suffer…" at bounding box center [74, 142] width 8 height 8
radio input "true"
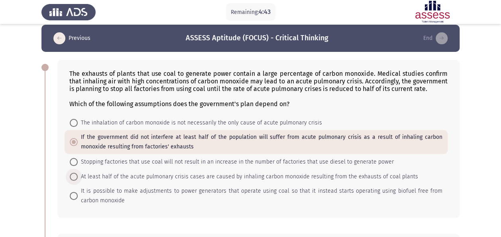
click at [73, 174] on span at bounding box center [74, 176] width 8 height 8
click at [73, 174] on input "At least half of the acute pulmonary crisis cases are caused by inhaling carbon…" at bounding box center [74, 176] width 8 height 8
radio input "true"
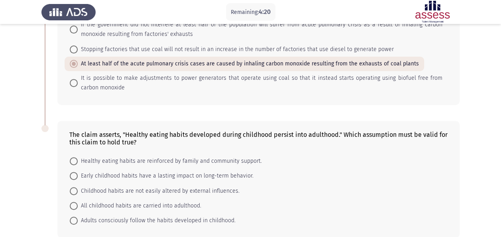
scroll to position [158, 0]
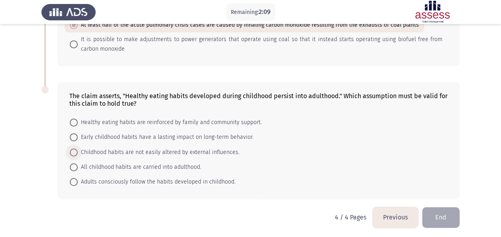
click at [73, 147] on label "Childhood habits are not easily altered by external influences." at bounding box center [155, 152] width 170 height 10
click at [73, 148] on input "Childhood habits are not easily altered by external influences." at bounding box center [74, 152] width 8 height 8
radio input "true"
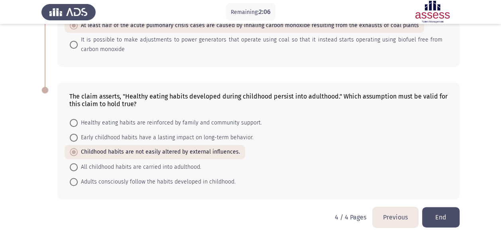
click at [397, 217] on button "Previous" at bounding box center [394, 217] width 45 height 20
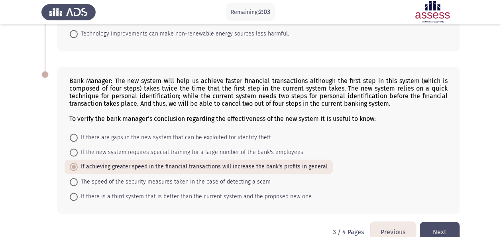
scroll to position [427, 0]
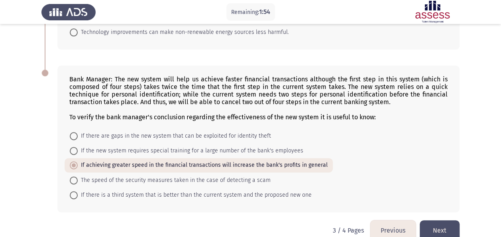
click at [393, 224] on button "Previous" at bounding box center [392, 230] width 45 height 20
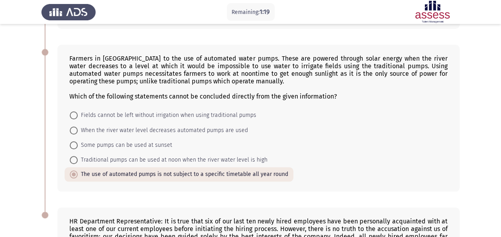
scroll to position [467, 0]
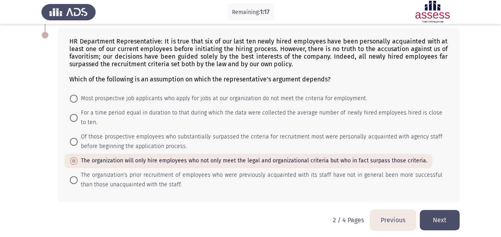
click at [442, 216] on button "Next" at bounding box center [439, 220] width 40 height 20
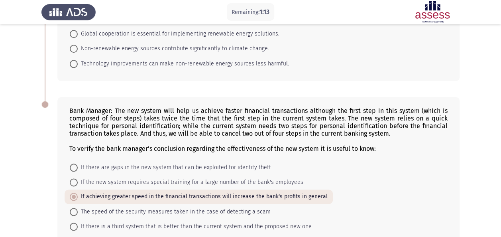
scroll to position [438, 0]
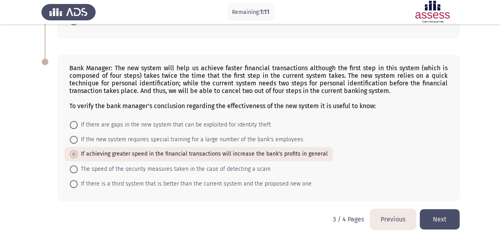
click at [442, 214] on button "Next" at bounding box center [439, 219] width 40 height 20
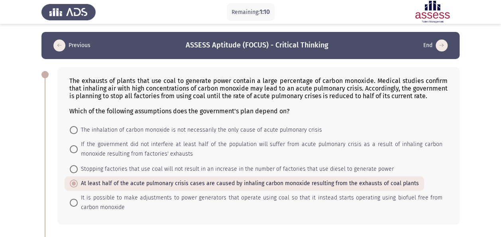
scroll to position [158, 0]
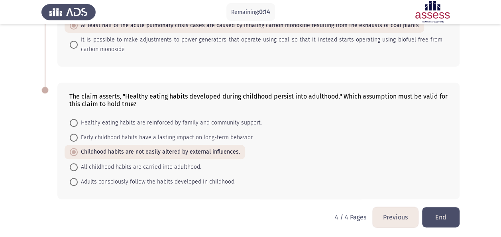
click at [443, 208] on button "End" at bounding box center [440, 217] width 37 height 20
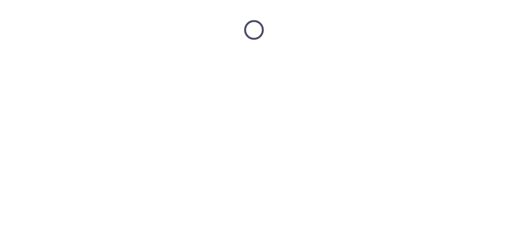
scroll to position [0, 0]
